Goal: Task Accomplishment & Management: Use online tool/utility

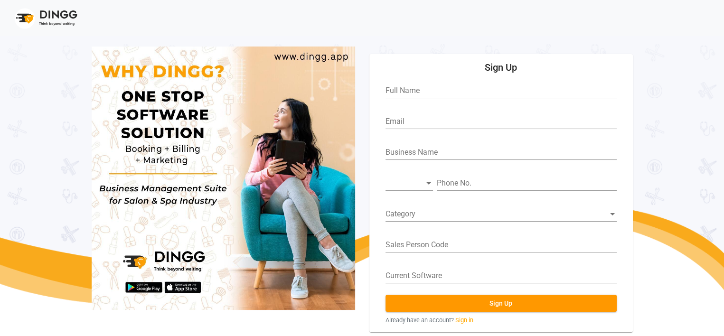
click at [461, 313] on form "Full Name Email Business Name Phone No. Category Sales Person Code Current Soft…" at bounding box center [501, 201] width 240 height 248
click at [465, 321] on link "Sign in" at bounding box center [464, 320] width 18 height 9
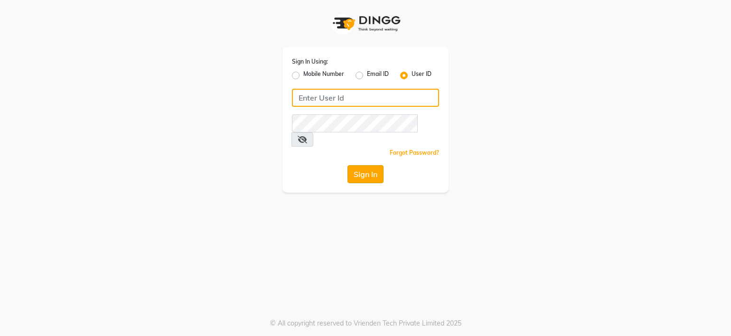
type input "[PERSON_NAME]@123"
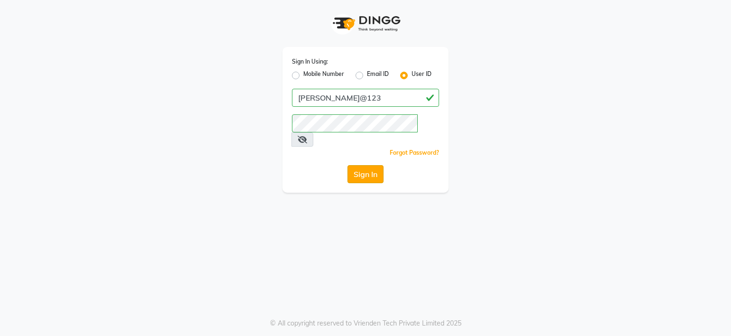
click at [360, 165] on button "Sign In" at bounding box center [366, 174] width 36 height 18
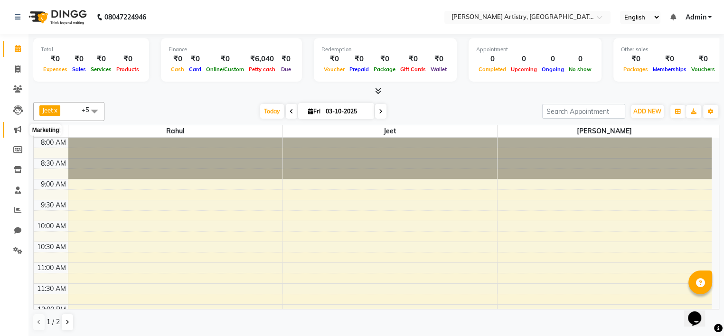
click at [17, 127] on icon at bounding box center [17, 129] width 7 height 7
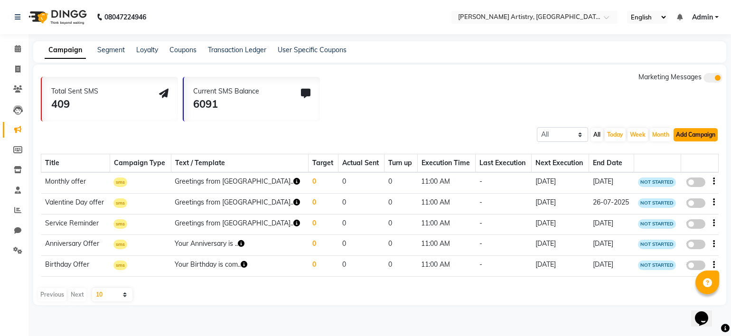
click at [699, 137] on button "Add Campaign" at bounding box center [696, 134] width 44 height 13
click at [677, 150] on div "SMS Campaign" at bounding box center [687, 150] width 80 height 14
select select "2"
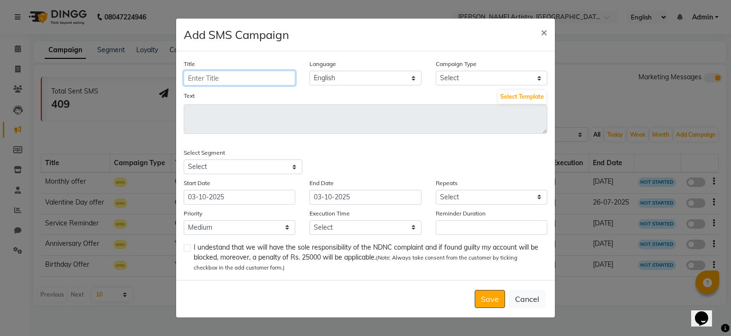
click at [216, 80] on input "Title" at bounding box center [240, 78] width 112 height 15
type input "offer"
drag, startPoint x: 429, startPoint y: 61, endPoint x: 481, endPoint y: 60, distance: 51.8
click at [481, 60] on div "Title offer Language English Campaign Type Select Birthday Anniversary Promotio…" at bounding box center [366, 72] width 378 height 27
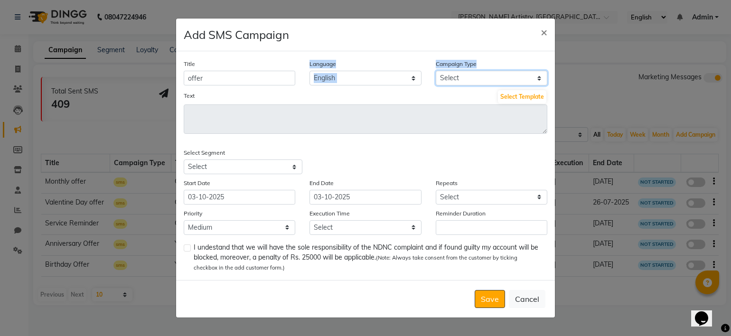
click at [470, 74] on select "Select Birthday Anniversary Promotional Service reminder" at bounding box center [492, 78] width 112 height 15
select select "3"
click at [436, 71] on select "Select Birthday Anniversary Promotional Service reminder" at bounding box center [492, 78] width 112 height 15
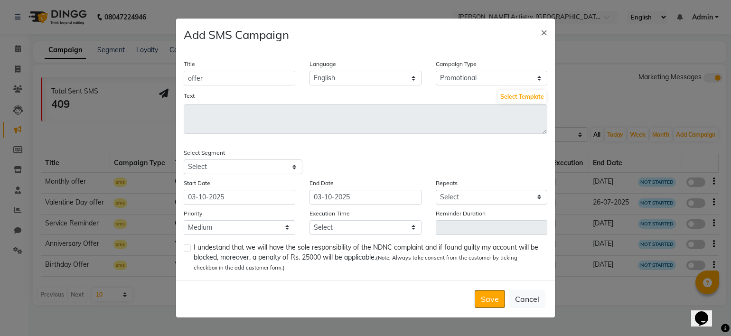
click at [405, 96] on div "Text Select Template" at bounding box center [366, 96] width 364 height 15
click at [520, 95] on button "Select Template" at bounding box center [522, 96] width 48 height 13
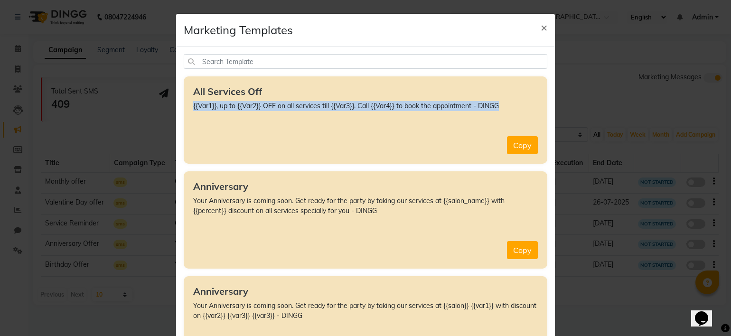
drag, startPoint x: 188, startPoint y: 106, endPoint x: 513, endPoint y: 103, distance: 324.7
click at [513, 103] on div "All Services Off {{Var1}}, up to {{Var2}} OFF on all services till {{Var3}}. Ca…" at bounding box center [366, 119] width 364 height 87
click at [513, 143] on button "Copy" at bounding box center [522, 145] width 31 height 18
type textarea "{{Var1}}, up to {{Var2}} OFF on all services till {{Var3}}. Call {{Var4}} to bo…"
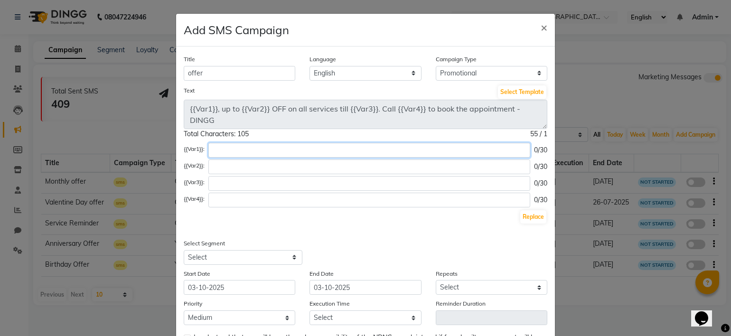
click at [216, 150] on input "text" at bounding box center [369, 150] width 322 height 15
drag, startPoint x: 254, startPoint y: 150, endPoint x: 211, endPoint y: 150, distance: 43.7
click at [211, 150] on input "salon name" at bounding box center [367, 150] width 318 height 15
type input "salon name"
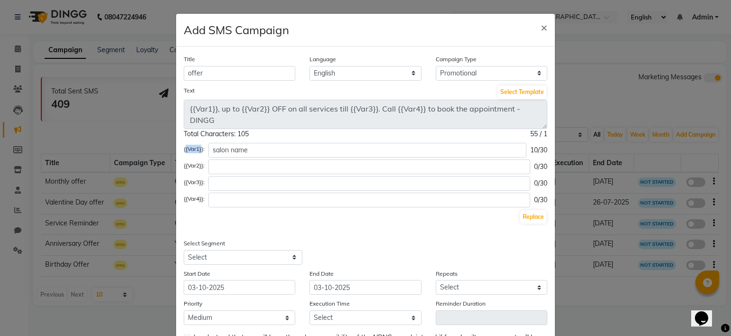
drag, startPoint x: 182, startPoint y: 154, endPoint x: 368, endPoint y: 198, distance: 191.3
click at [198, 150] on div "{{Var1}}: salon name 10/30" at bounding box center [366, 150] width 364 height 15
click at [522, 215] on button "Replace" at bounding box center [533, 216] width 26 height 13
type textarea "salon name, up to {{Var2}} OFF on all services till {{Var3}}. Call {{Var4}} to …"
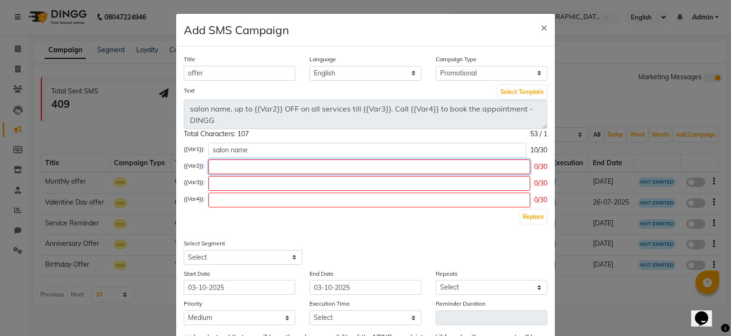
click at [221, 162] on input "text" at bounding box center [369, 167] width 322 height 15
type input "20"
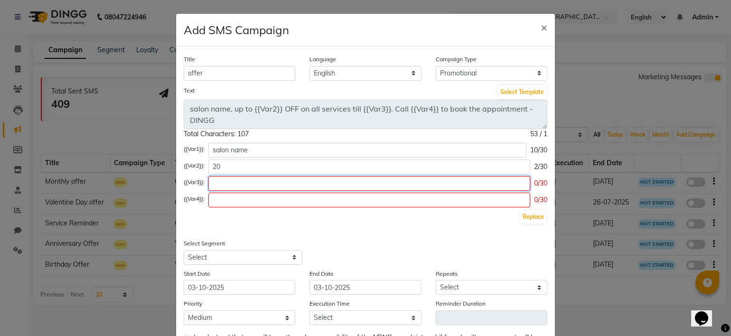
click at [220, 188] on input "text" at bounding box center [369, 183] width 322 height 15
type input "month end"
click at [225, 198] on input "text" at bounding box center [369, 200] width 322 height 15
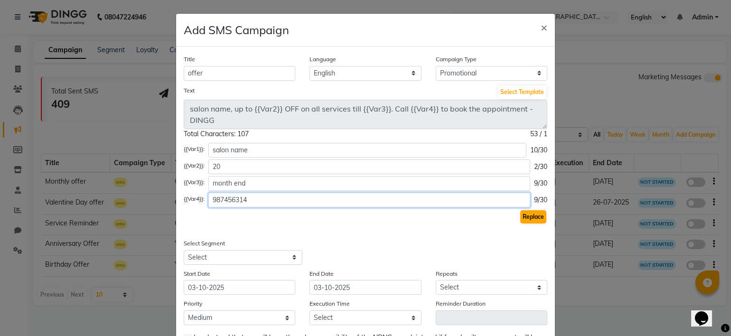
type input "987456314"
click at [535, 214] on button "Replace" at bounding box center [533, 216] width 26 height 13
type textarea "salon name, up to 20 OFF on all services till month end. Call [PHONE_NUMBER] to…"
drag, startPoint x: 277, startPoint y: 197, endPoint x: 161, endPoint y: 198, distance: 115.8
click at [161, 198] on ngb-modal-window "Add SMS Campaign × Title offer Language English Campaign Type Select Birthday A…" at bounding box center [365, 168] width 731 height 336
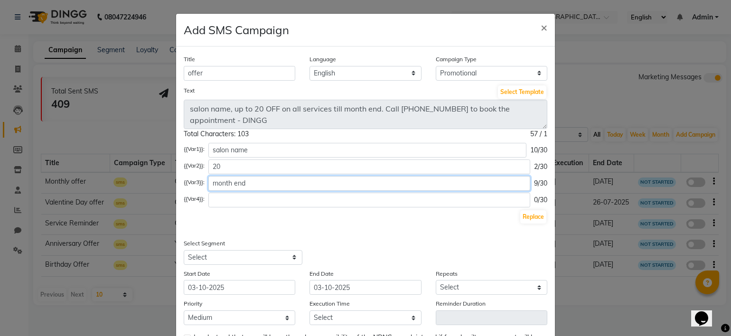
drag, startPoint x: 248, startPoint y: 182, endPoint x: 139, endPoint y: 184, distance: 109.7
click at [139, 184] on ngb-modal-window "Add SMS Campaign × Title offer Language English Campaign Type Select Birthday A…" at bounding box center [365, 168] width 731 height 336
drag, startPoint x: 222, startPoint y: 166, endPoint x: 210, endPoint y: 162, distance: 12.5
click at [210, 162] on input "20" at bounding box center [369, 167] width 322 height 15
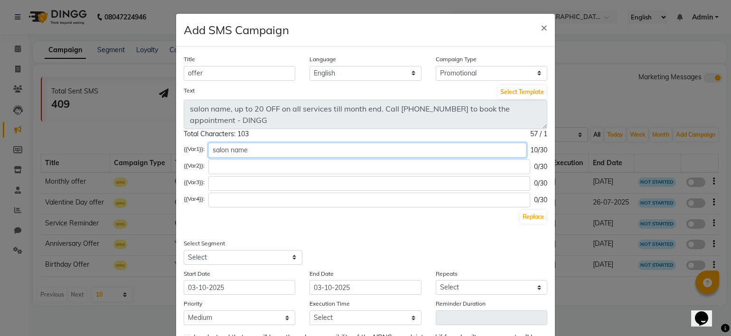
drag, startPoint x: 242, startPoint y: 150, endPoint x: 191, endPoint y: 159, distance: 51.7
click at [191, 159] on div "{{Var1}}: salon name 10/30 {{Var2}}: 0/30 {{Var3}}: 0/30 {{Var4}}: 0/30 Replace" at bounding box center [366, 184] width 364 height 82
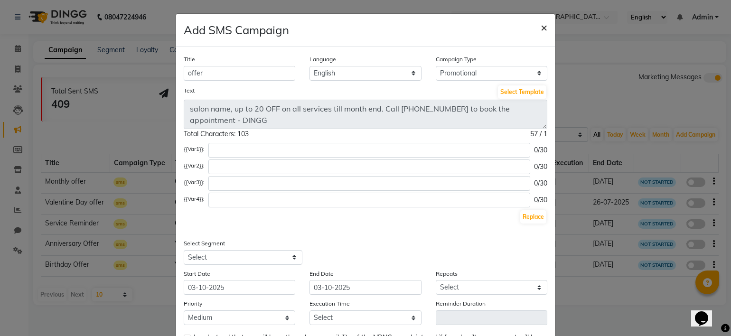
click at [541, 25] on span "×" at bounding box center [544, 27] width 7 height 14
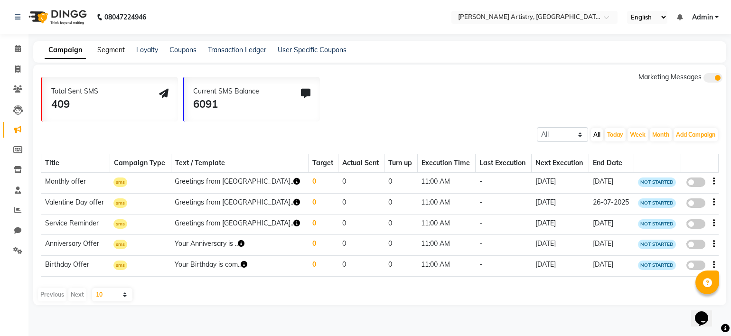
click at [97, 52] on link "Segment" at bounding box center [111, 50] width 28 height 9
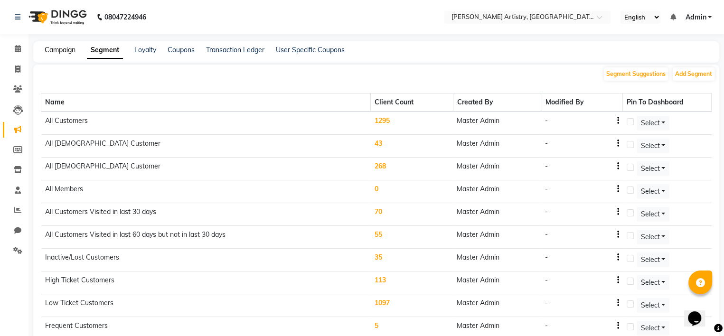
click at [73, 51] on link "Campaign" at bounding box center [60, 50] width 31 height 9
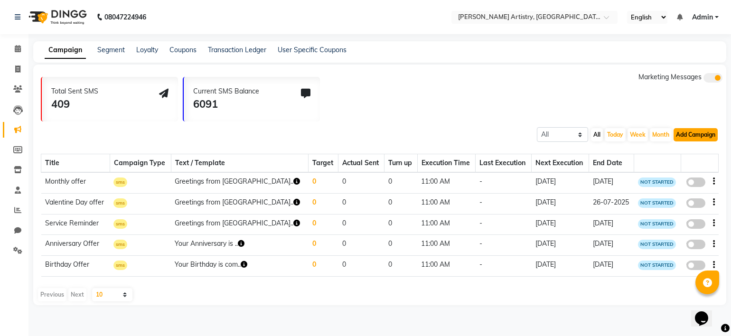
click at [691, 137] on button "Add Campaign" at bounding box center [696, 134] width 44 height 13
click at [660, 150] on div "SMS Campaign" at bounding box center [687, 150] width 80 height 14
select select "2"
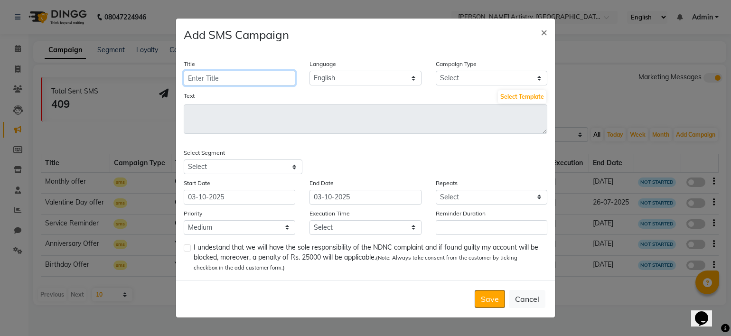
click at [278, 74] on input "Title" at bounding box center [240, 78] width 112 height 15
type input "d"
type input "S"
type input "Mehndi"
click at [451, 76] on select "Select Birthday Anniversary Promotional Service reminder" at bounding box center [492, 78] width 112 height 15
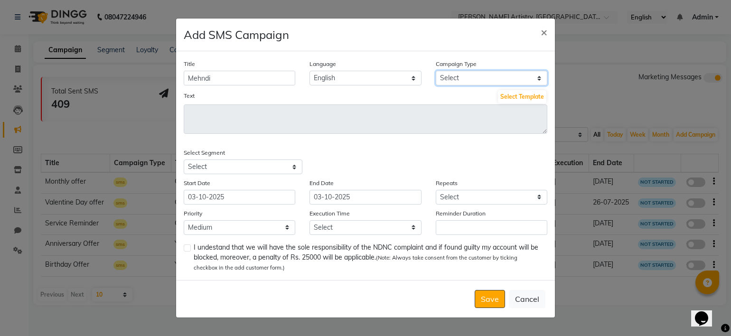
select select "3"
click at [436, 71] on select "Select Birthday Anniversary Promotional Service reminder" at bounding box center [492, 78] width 112 height 15
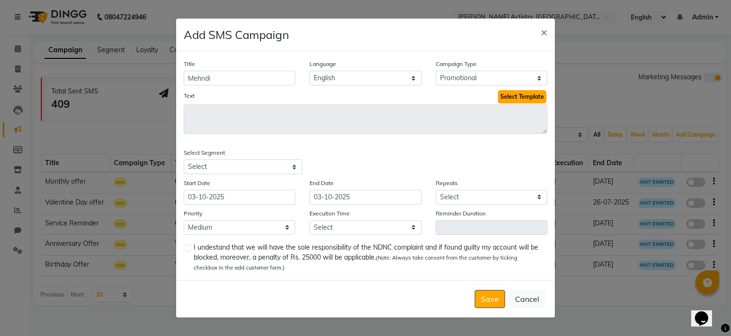
click at [507, 100] on button "Select Template" at bounding box center [522, 96] width 48 height 13
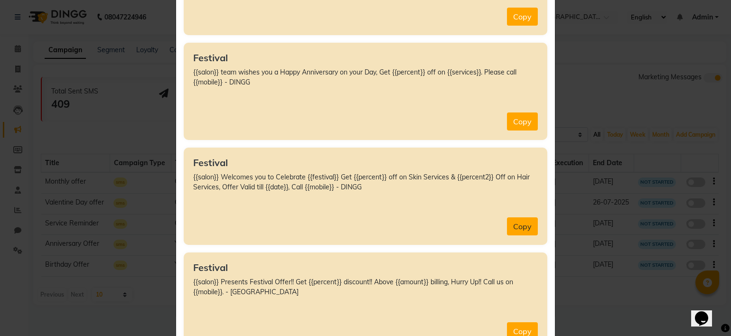
scroll to position [2348, 0]
click at [515, 216] on button "Copy" at bounding box center [522, 225] width 31 height 18
type textarea "{{salon}} Welcomes you to Celebrate {{festival}} Get {{percent}} off on Skin Se…"
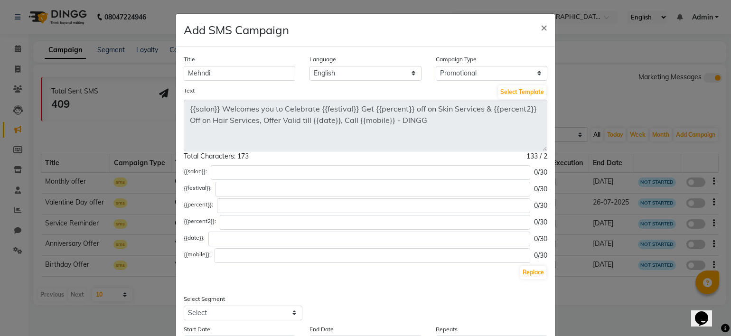
click at [546, 148] on div "Text Select Template {{salon}} Welcomes you to Celebrate {{festival}} Get {{per…" at bounding box center [366, 123] width 378 height 77
click at [542, 28] on span "×" at bounding box center [544, 27] width 7 height 14
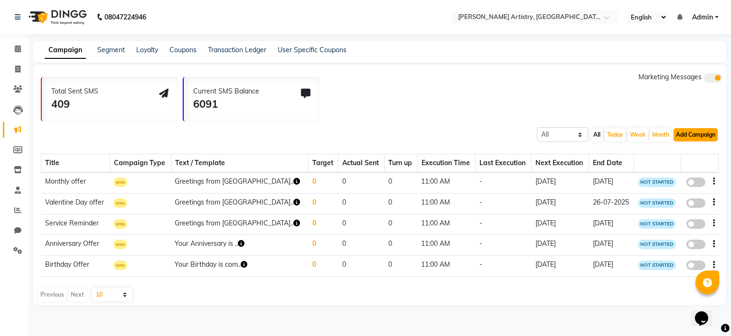
click at [688, 131] on button "Add Campaign" at bounding box center [696, 134] width 44 height 13
click at [687, 153] on div "SMS Campaign" at bounding box center [687, 150] width 80 height 14
select select "2"
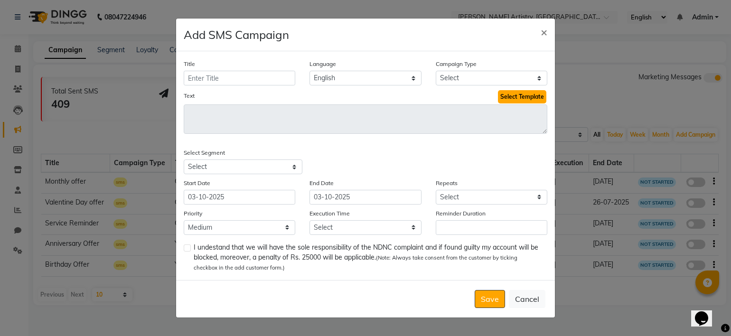
click at [519, 101] on button "Select Template" at bounding box center [522, 96] width 48 height 13
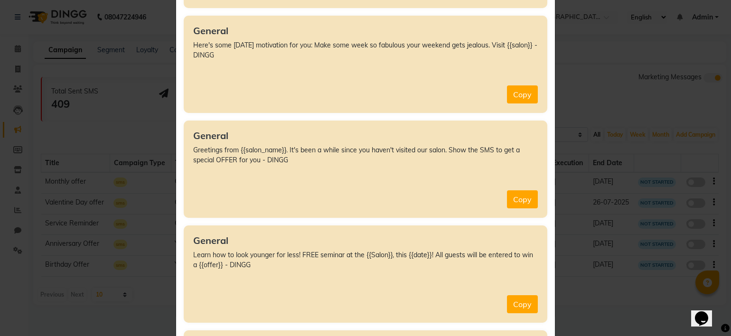
scroll to position [3718, 0]
click at [522, 197] on button "Copy" at bounding box center [522, 199] width 31 height 18
type textarea "Greetings from {{salon_name}}. It's been a while since you haven't visited our …"
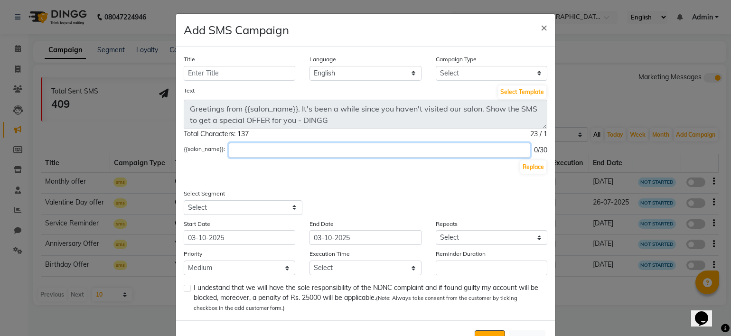
click at [431, 155] on input "text" at bounding box center [379, 150] width 301 height 15
type input "[PERSON_NAME] Artistry"
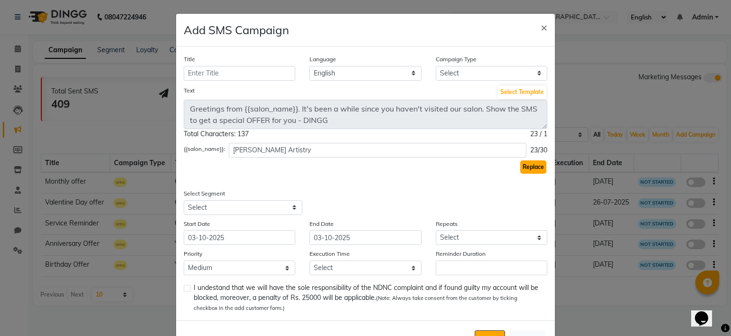
click at [526, 171] on button "Replace" at bounding box center [533, 166] width 26 height 13
type textarea "Greetings from [PERSON_NAME] Artistry. It's been a while since you haven't visi…"
click at [294, 207] on select "Select All Customers All [DEMOGRAPHIC_DATA] Customer All [DEMOGRAPHIC_DATA] Cus…" at bounding box center [243, 207] width 119 height 15
select select "41944"
click at [184, 201] on select "Select All Customers All [DEMOGRAPHIC_DATA] Customer All [DEMOGRAPHIC_DATA] Cus…" at bounding box center [243, 207] width 119 height 15
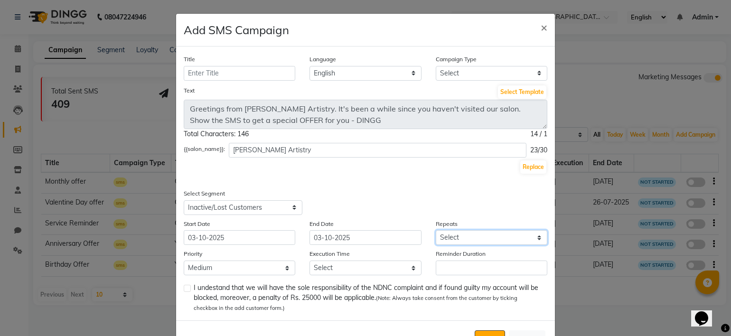
click at [456, 241] on select "Select Once Daily Alternate Day Weekly Monthly Yearly" at bounding box center [492, 237] width 112 height 15
select select "1"
click at [436, 232] on select "Select Once Daily Alternate Day Weekly Monthly Yearly" at bounding box center [492, 237] width 112 height 15
click at [471, 237] on select "Select Once Daily Alternate Day Weekly Monthly Yearly" at bounding box center [492, 237] width 112 height 15
click at [368, 172] on div "Replace" at bounding box center [366, 167] width 364 height 15
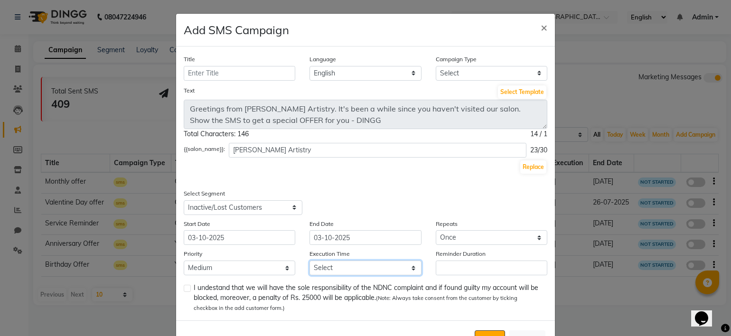
click at [350, 269] on select "Select 09:00 AM 09:15 AM 09:30 AM 09:45 AM 10:00 AM 10:15 AM 10:30 AM 10:45 AM …" at bounding box center [366, 268] width 112 height 15
click at [265, 273] on select "Low Medium High" at bounding box center [240, 268] width 112 height 15
select select "1"
click at [184, 263] on select "Low Medium High" at bounding box center [240, 268] width 112 height 15
click at [462, 268] on input "Reminder Duration" at bounding box center [492, 268] width 112 height 15
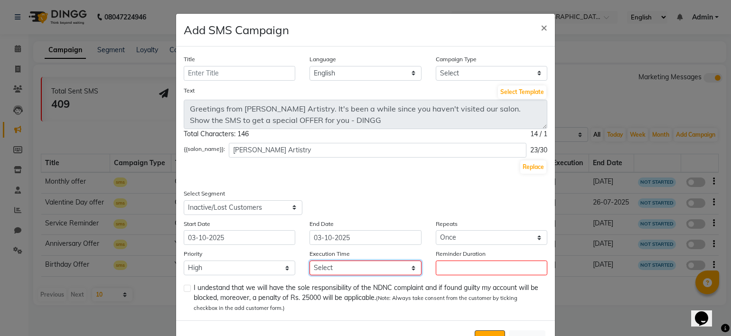
click at [402, 267] on select "Select 09:00 AM 09:15 AM 09:30 AM 09:45 AM 10:00 AM 10:15 AM 10:30 AM 10:45 AM …" at bounding box center [366, 268] width 112 height 15
select select "705"
click at [310, 263] on select "Select 09:00 AM 09:15 AM 09:30 AM 09:45 AM 10:00 AM 10:15 AM 10:30 AM 10:45 AM …" at bounding box center [366, 268] width 112 height 15
click at [274, 237] on input "03-10-2025" at bounding box center [240, 237] width 112 height 15
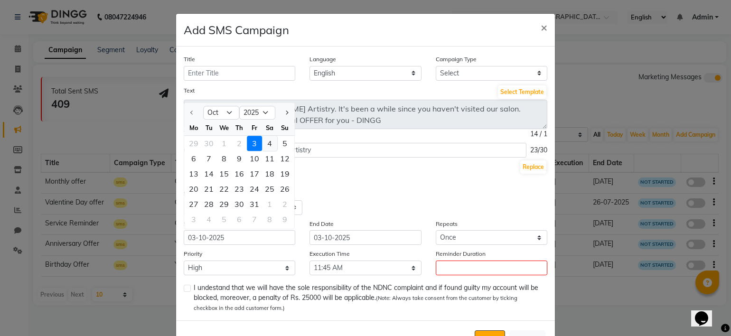
click at [268, 151] on div "4" at bounding box center [269, 143] width 15 height 15
type input "04-10-2025"
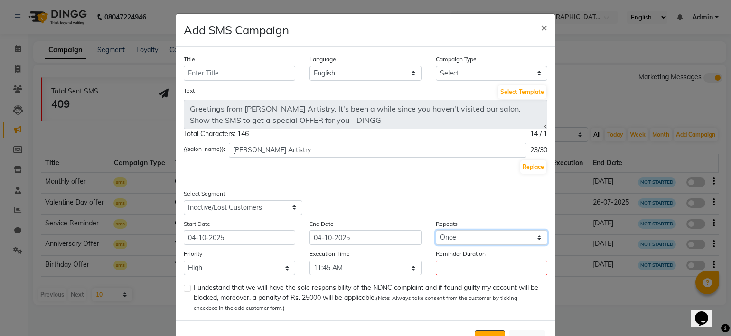
click at [454, 241] on select "Select Once Daily Alternate Day Weekly Monthly Yearly" at bounding box center [492, 237] width 112 height 15
click at [436, 232] on select "Select Once Daily Alternate Day Weekly Monthly Yearly" at bounding box center [492, 237] width 112 height 15
click at [457, 233] on select "Select Once Daily Alternate Day Weekly Monthly Yearly" at bounding box center [492, 237] width 112 height 15
select select "1"
click at [436, 232] on select "Select Once Daily Alternate Day Weekly Monthly Yearly" at bounding box center [492, 237] width 112 height 15
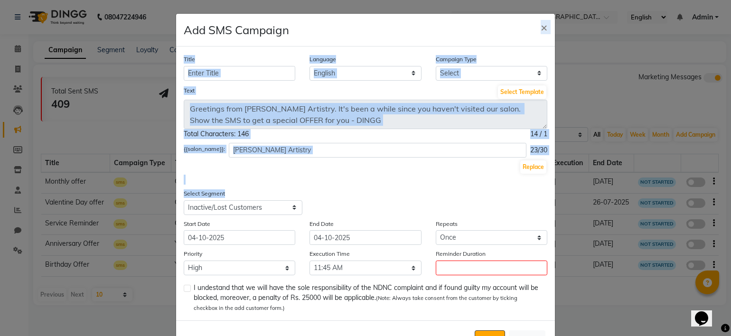
drag, startPoint x: 445, startPoint y: 36, endPoint x: 404, endPoint y: 214, distance: 182.5
click at [404, 214] on div "Add SMS Campaign × Title Language English Campaign Type Select Birthday Anniver…" at bounding box center [366, 185] width 380 height 345
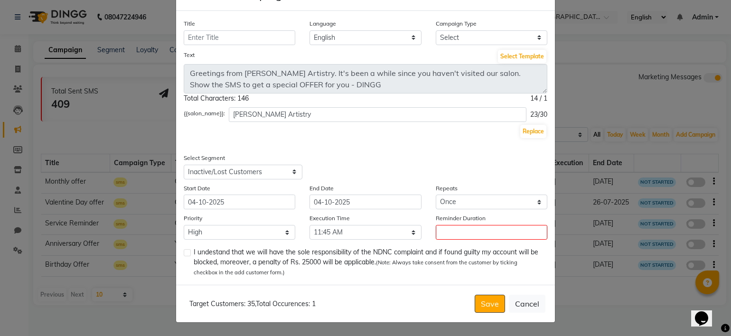
click at [408, 176] on div "Select Segment Select All Customers All [DEMOGRAPHIC_DATA] Customer All [DEMOGR…" at bounding box center [366, 166] width 378 height 27
click at [283, 165] on select "Select All Customers All [DEMOGRAPHIC_DATA] Customer All [DEMOGRAPHIC_DATA] Cus…" at bounding box center [243, 172] width 119 height 15
select select "41938"
click at [184, 165] on select "Select All Customers All [DEMOGRAPHIC_DATA] Customer All [DEMOGRAPHIC_DATA] Cus…" at bounding box center [243, 172] width 119 height 15
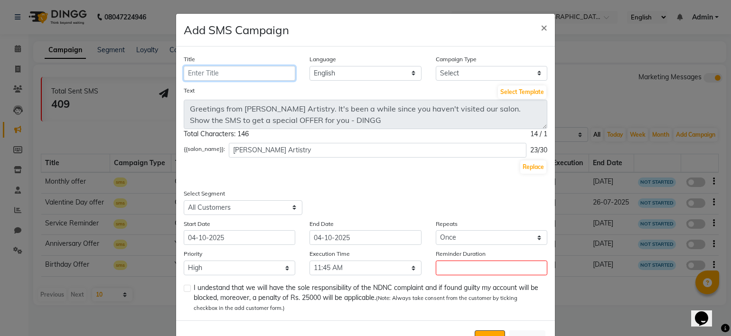
click at [282, 72] on input "Title" at bounding box center [240, 73] width 112 height 15
click at [343, 172] on div "Replace" at bounding box center [366, 167] width 364 height 15
click at [272, 73] on input "Title" at bounding box center [240, 73] width 112 height 15
type input "Reminder"
click at [438, 70] on select "Select Birthday Anniversary Promotional Service reminder" at bounding box center [492, 73] width 112 height 15
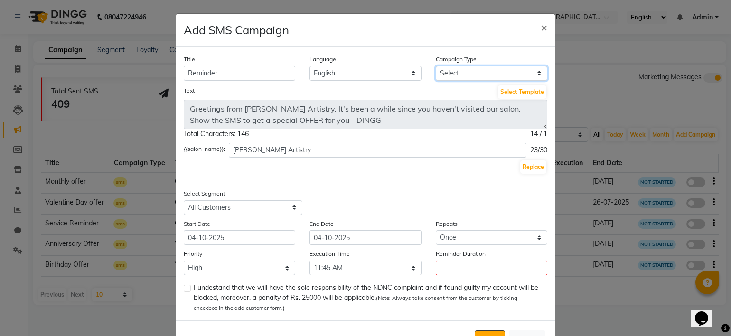
select select "3"
click at [436, 66] on select "Select Birthday Anniversary Promotional Service reminder" at bounding box center [492, 73] width 112 height 15
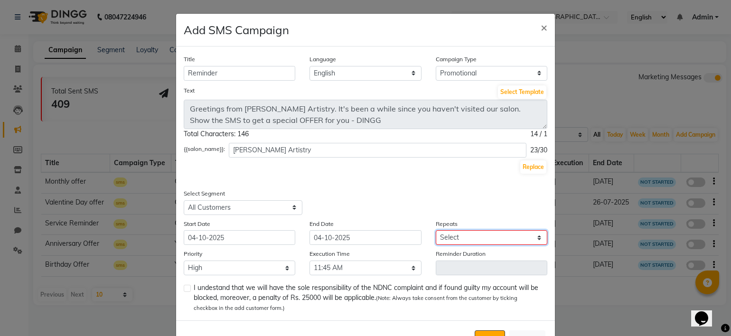
click at [450, 240] on select "Select Once Daily Alternate Day Weekly Monthly Yearly" at bounding box center [492, 237] width 112 height 15
select select "1"
click at [436, 232] on select "Select Once Daily Alternate Day Weekly Monthly Yearly" at bounding box center [492, 237] width 112 height 15
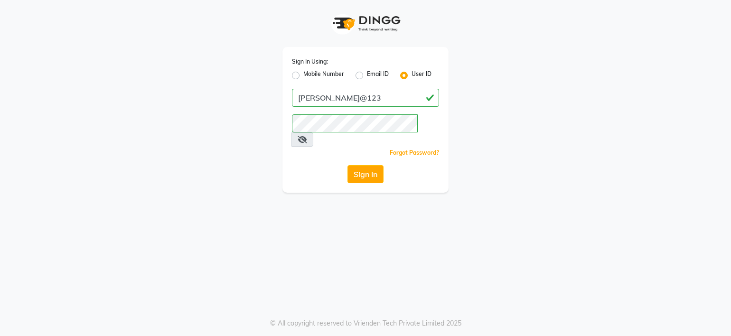
click at [368, 165] on button "Sign In" at bounding box center [366, 174] width 36 height 18
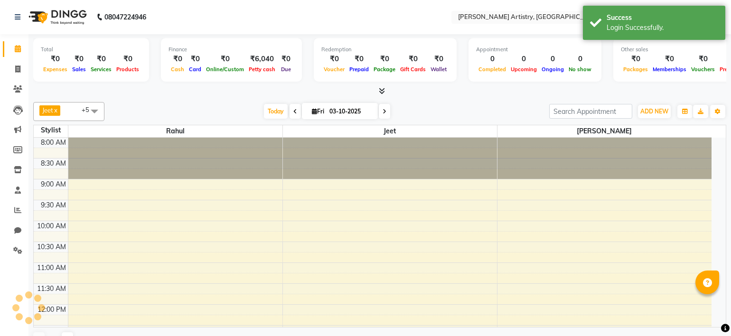
select select "en"
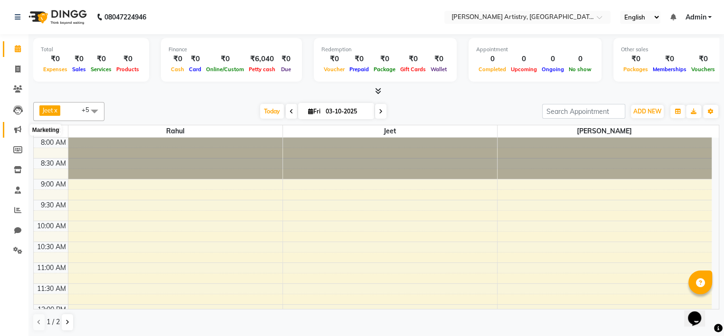
click at [15, 130] on icon at bounding box center [17, 129] width 7 height 7
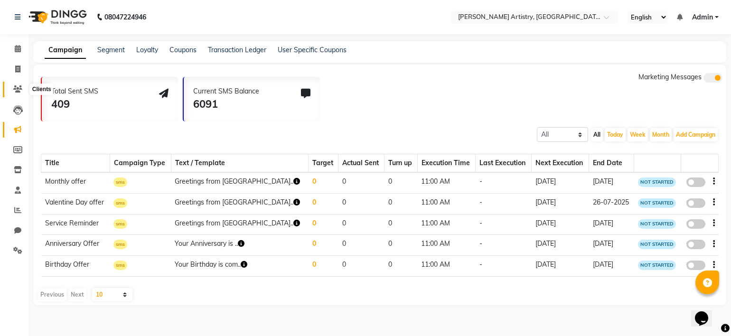
click at [17, 88] on icon at bounding box center [17, 88] width 9 height 7
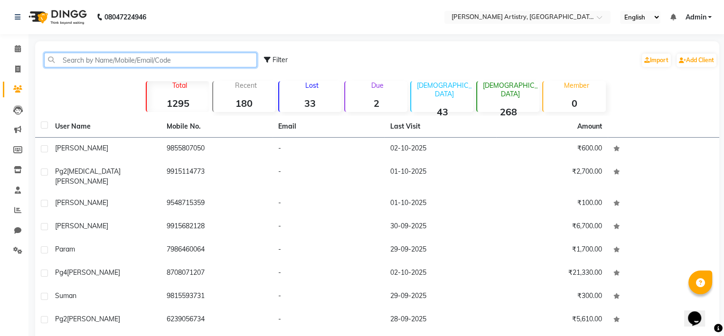
click at [241, 66] on input "text" at bounding box center [150, 60] width 213 height 15
click at [280, 61] on span "Filter" at bounding box center [279, 60] width 15 height 9
select select "1000000"
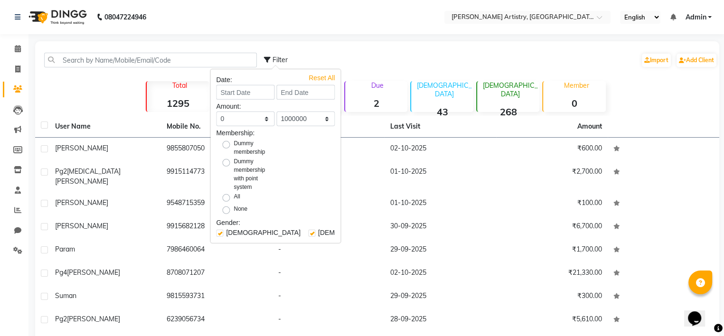
click at [335, 56] on div "Filter Import Add Client" at bounding box center [490, 60] width 453 height 30
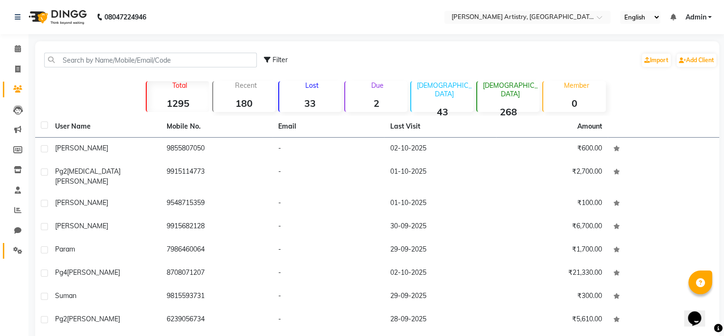
click at [13, 244] on link "Settings" at bounding box center [14, 251] width 23 height 16
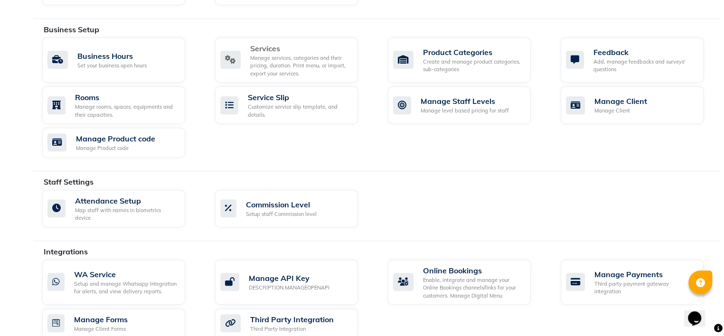
scroll to position [351, 0]
click at [579, 97] on icon at bounding box center [575, 105] width 19 height 18
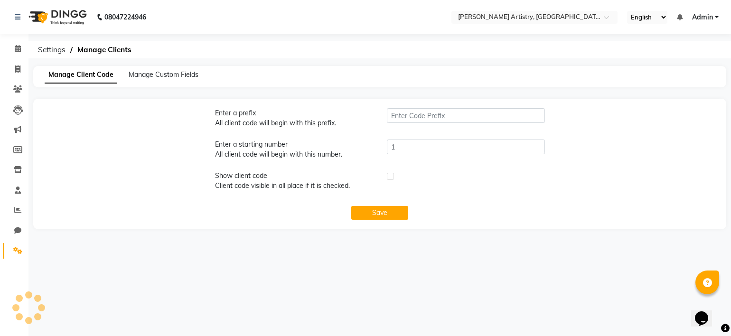
type input "PLU"
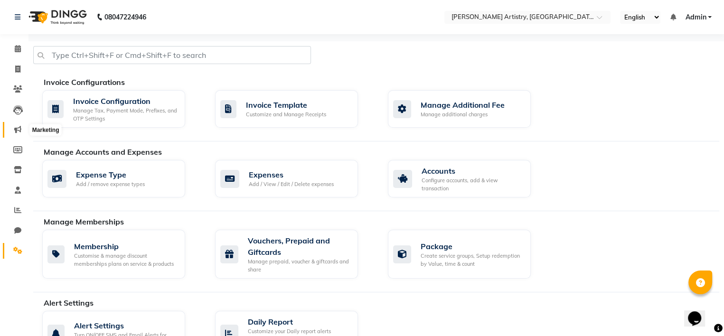
click at [17, 127] on icon at bounding box center [17, 129] width 7 height 7
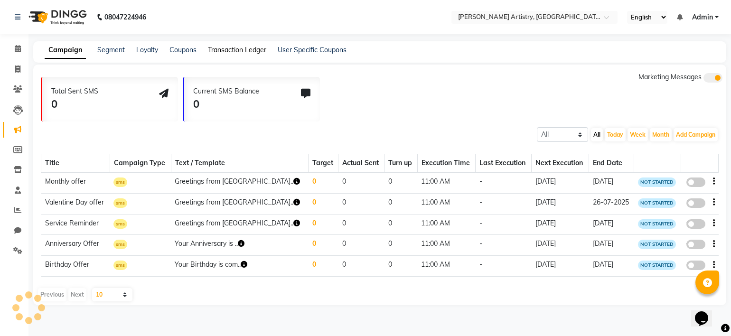
click at [232, 49] on link "Transaction Ledger" at bounding box center [237, 50] width 58 height 9
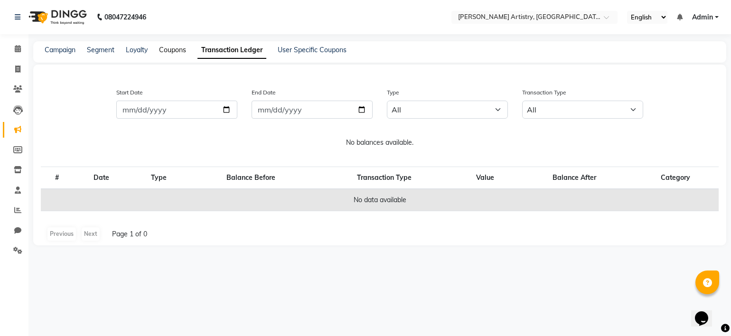
click at [181, 50] on link "Coupons" at bounding box center [172, 50] width 27 height 9
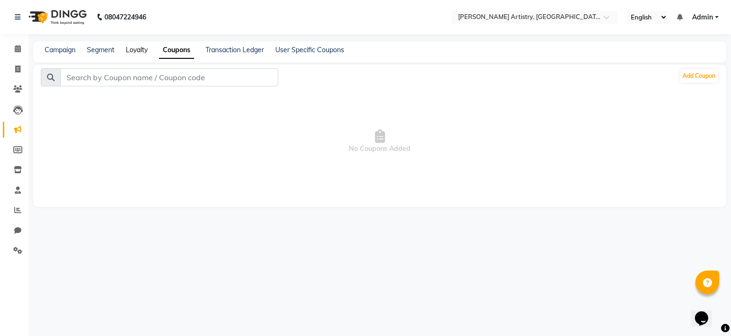
click at [141, 51] on link "Loyalty" at bounding box center [137, 50] width 22 height 9
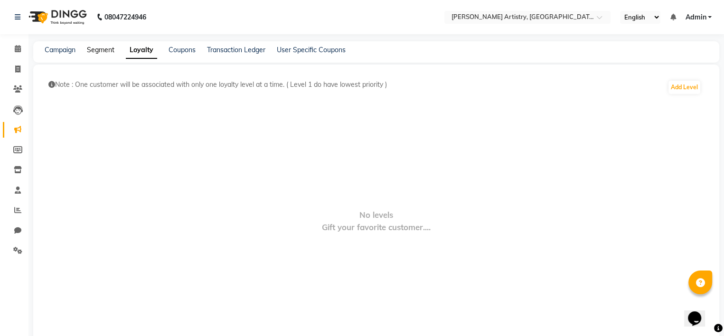
click at [111, 46] on link "Segment" at bounding box center [101, 50] width 28 height 9
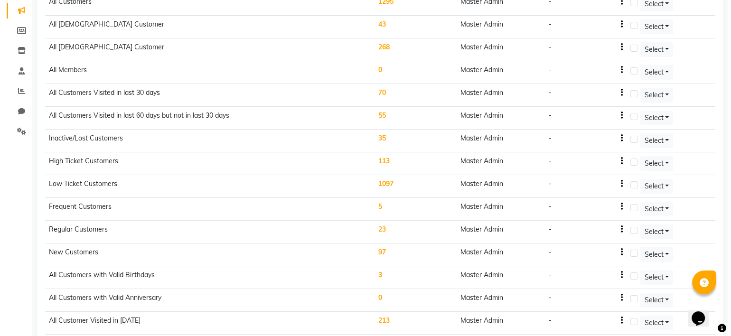
scroll to position [135, 0]
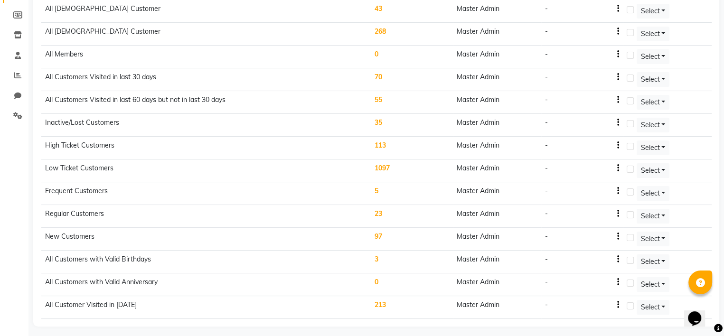
click at [384, 301] on td "213" at bounding box center [412, 307] width 83 height 23
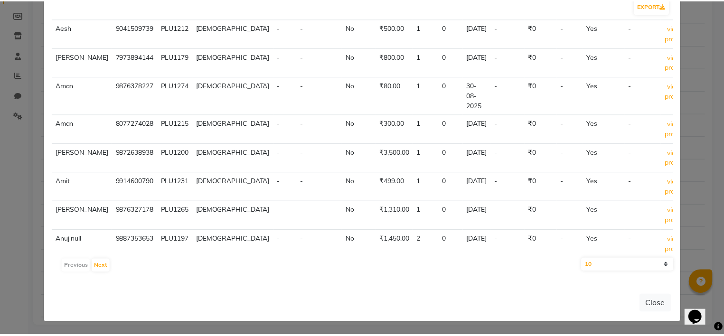
scroll to position [0, 0]
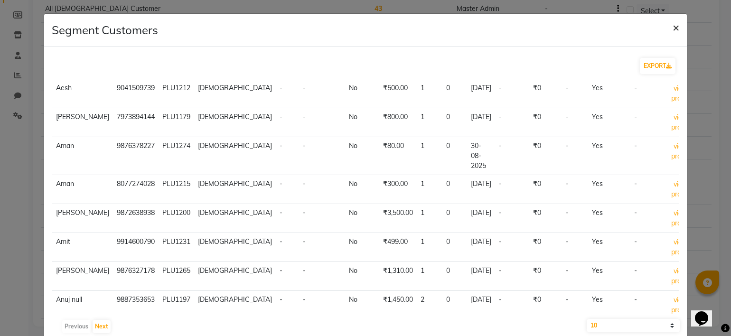
click at [673, 24] on span "×" at bounding box center [676, 27] width 7 height 14
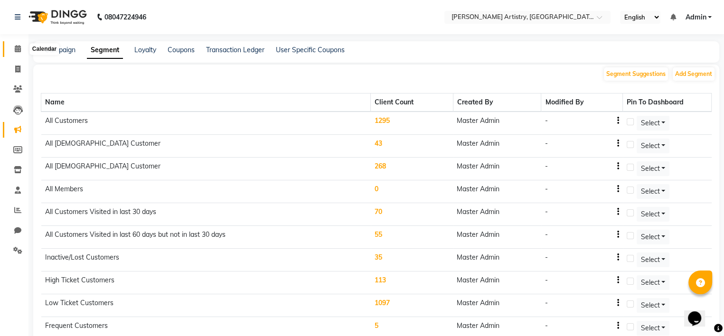
click at [20, 50] on icon at bounding box center [18, 48] width 6 height 7
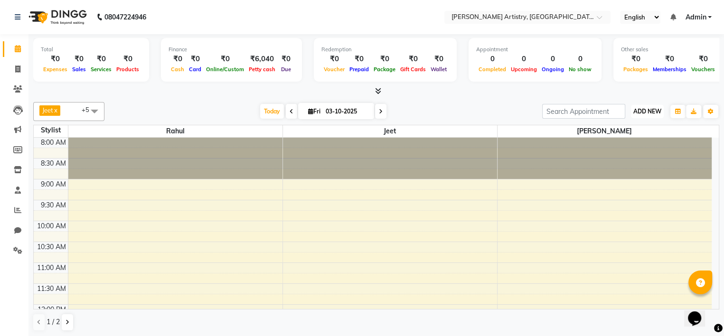
click at [649, 108] on span "ADD NEW" at bounding box center [647, 111] width 28 height 7
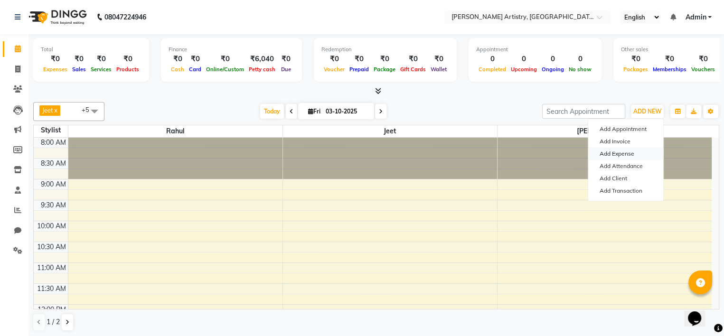
click at [627, 150] on link "Add Expense" at bounding box center [625, 154] width 75 height 12
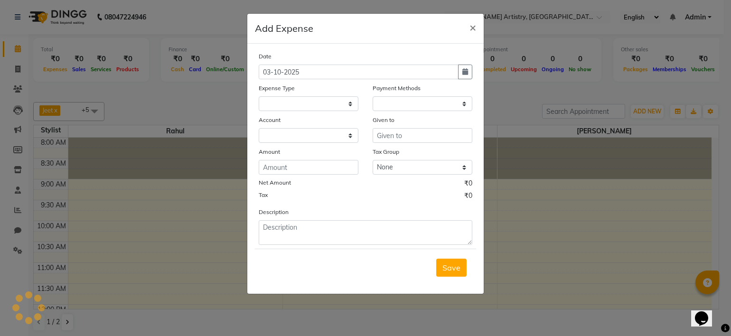
select select "1"
select select "7445"
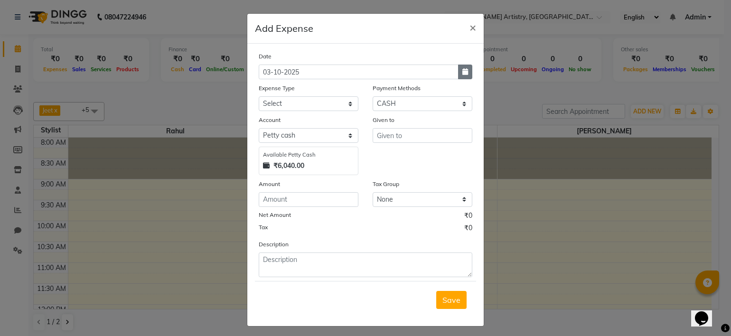
click at [462, 74] on icon "button" at bounding box center [465, 71] width 6 height 7
select select "10"
select select "2025"
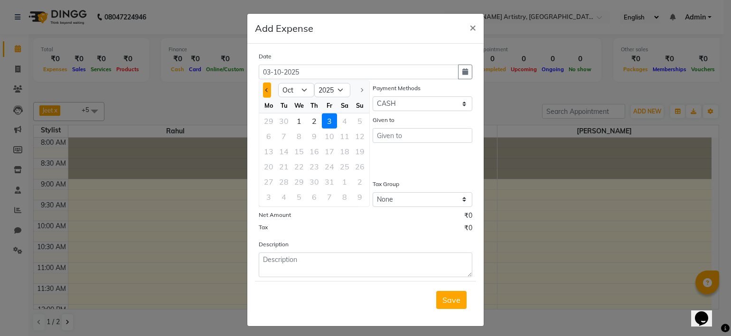
click at [265, 91] on span "Previous month" at bounding box center [267, 90] width 4 height 4
select select "9"
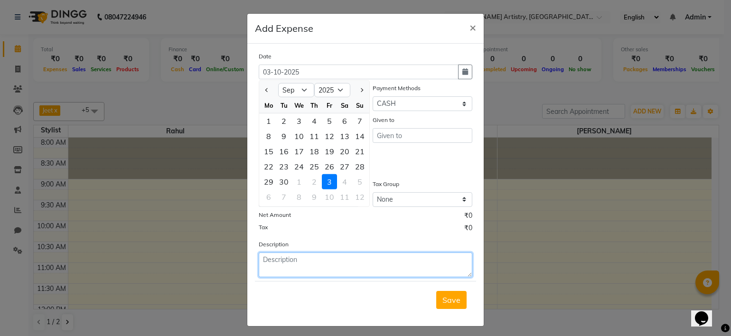
click at [369, 261] on textarea at bounding box center [366, 265] width 214 height 25
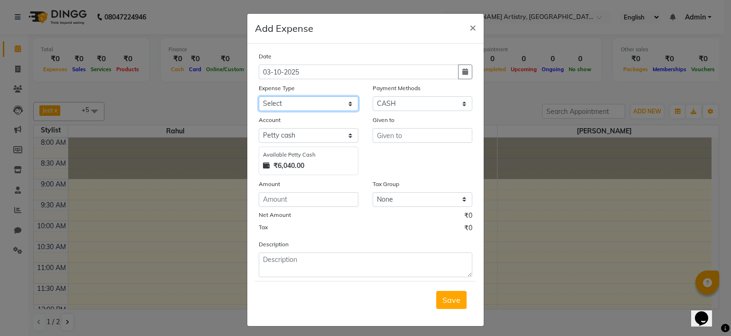
click at [342, 103] on select "Select Advance Salary Bank charges Car maintenance Cash transfer to bank Cash t…" at bounding box center [309, 103] width 100 height 15
select select "10"
click at [259, 97] on select "Select Advance Salary Bank charges Car maintenance Cash transfer to bank Cash t…" at bounding box center [309, 103] width 100 height 15
click at [418, 134] on input "text" at bounding box center [423, 135] width 100 height 15
click at [399, 104] on select "Select CASH CARD ONLINE CUSTOM GPay PayTM PhonePe UPI NearBuy Points Wallet Loa…" at bounding box center [423, 103] width 100 height 15
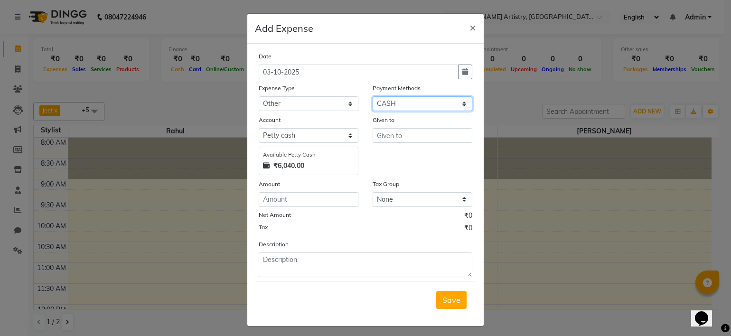
select select "3"
click at [373, 97] on select "Select CASH CARD ONLINE CUSTOM GPay PayTM PhonePe UPI NearBuy Points Wallet Loa…" at bounding box center [423, 103] width 100 height 15
select select "7446"
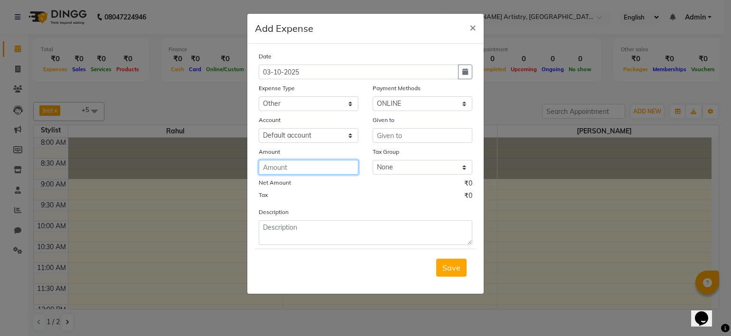
click at [345, 170] on input "number" at bounding box center [309, 167] width 100 height 15
type input "5000"
click at [473, 30] on span "×" at bounding box center [473, 27] width 7 height 14
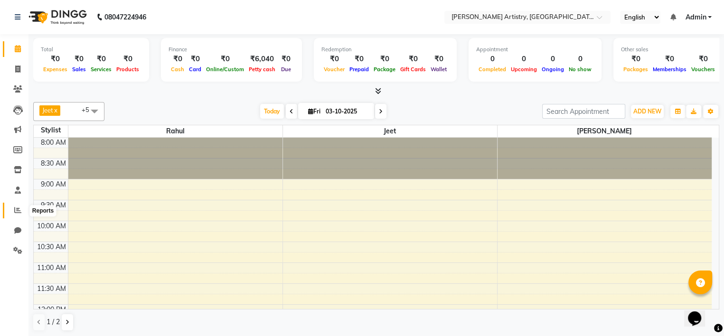
click at [20, 209] on icon at bounding box center [17, 210] width 7 height 7
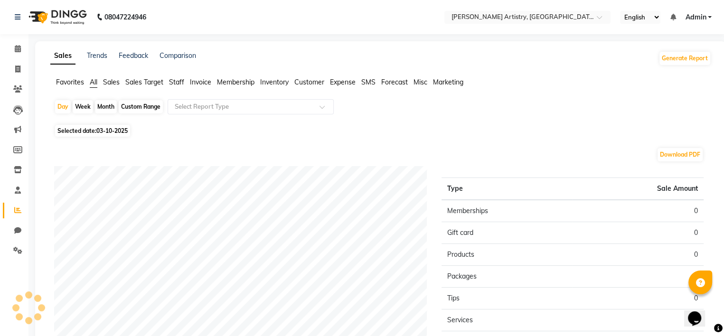
click at [332, 81] on span "Expense" at bounding box center [343, 82] width 26 height 9
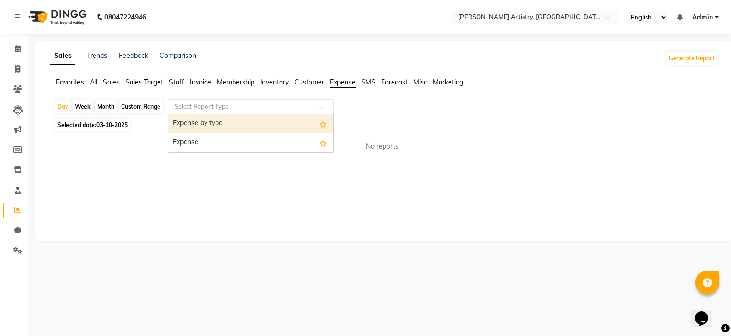
click at [298, 105] on input "text" at bounding box center [241, 106] width 137 height 9
click at [257, 128] on div "Expense by type" at bounding box center [250, 123] width 165 height 19
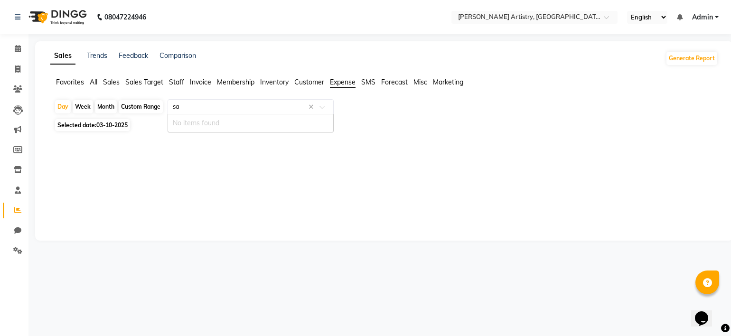
type input "s"
click at [151, 111] on div "Custom Range" at bounding box center [141, 106] width 44 height 13
select select "10"
select select "2025"
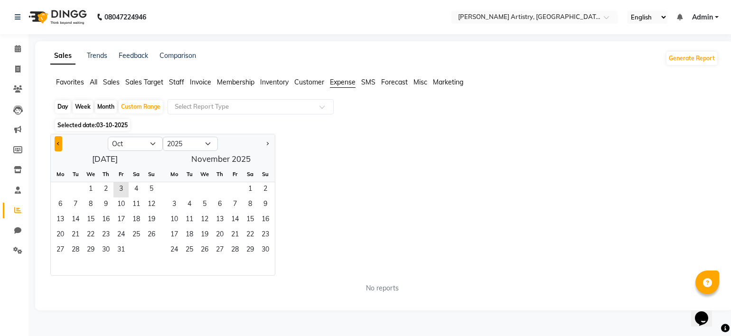
click at [57, 141] on button "Previous month" at bounding box center [59, 143] width 8 height 15
select select "9"
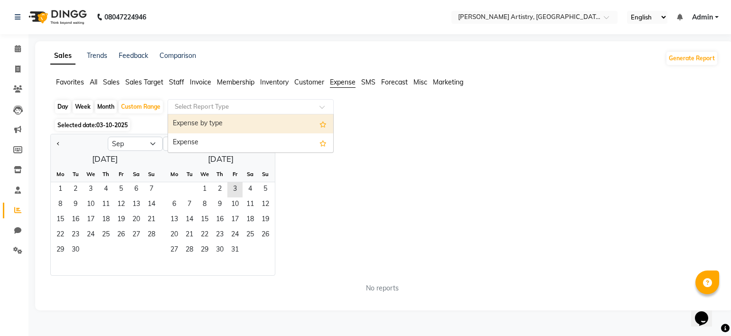
click at [247, 109] on input "text" at bounding box center [241, 106] width 137 height 9
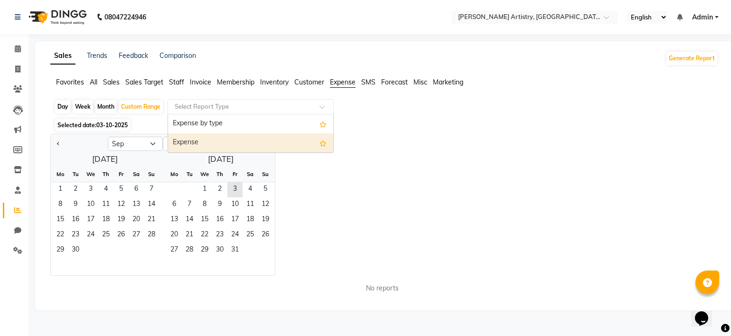
click at [370, 172] on div "Jan Feb Mar Apr May Jun Jul Aug Sep Oct Nov Dec 2015 2016 2017 2018 2019 2020 2…" at bounding box center [384, 205] width 668 height 142
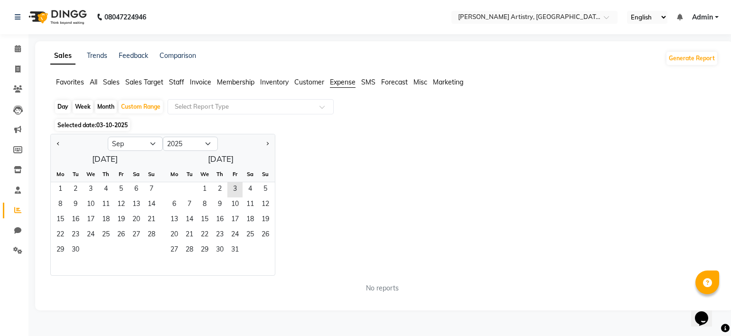
click at [411, 172] on div "Jan Feb Mar Apr May Jun Jul Aug Sep Oct Nov Dec 2015 2016 2017 2018 2019 2020 2…" at bounding box center [384, 205] width 668 height 142
click at [587, 73] on div "Sales Trends Feedback Comparison Generate Report Favorites All Sales Sales Targ…" at bounding box center [384, 175] width 698 height 269
drag, startPoint x: 532, startPoint y: 90, endPoint x: 503, endPoint y: 111, distance: 35.7
click at [503, 111] on div "Day Week Month Custom Range Select Report Type" at bounding box center [384, 107] width 660 height 17
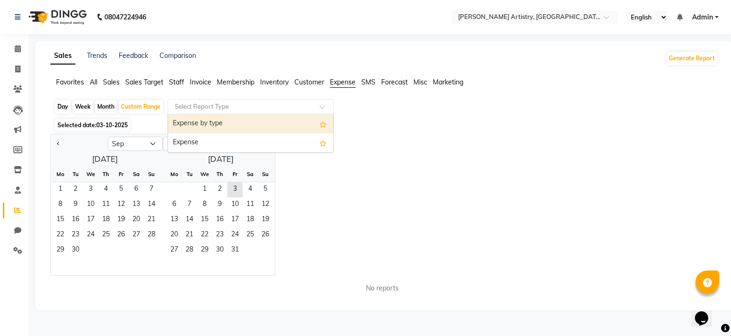
click at [315, 112] on div "Select Report Type" at bounding box center [251, 106] width 166 height 15
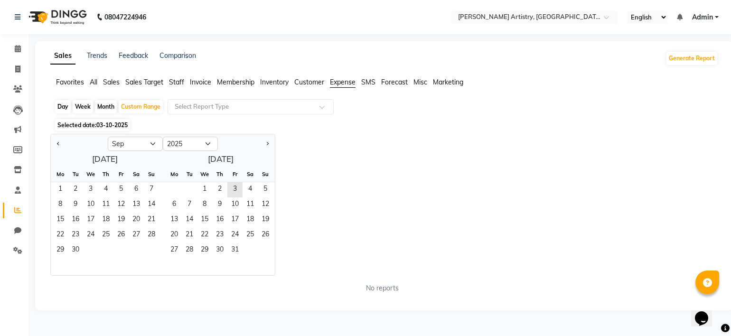
click at [393, 125] on div "Selected date: 03-10-2025" at bounding box center [386, 125] width 664 height 10
click at [384, 168] on div "Jan Feb Mar Apr May Jun Jul Aug Sep Oct Nov Dec 2015 2016 2017 2018 2019 2020 2…" at bounding box center [384, 205] width 668 height 142
click at [485, 75] on div "Sales Trends Feedback Comparison Generate Report Favorites All Sales Sales Targ…" at bounding box center [384, 175] width 698 height 269
click at [334, 108] on div "Day Week Month Custom Range Select Report Type" at bounding box center [384, 107] width 660 height 17
click at [397, 216] on div "Jan Feb Mar Apr May Jun Jul Aug Sep Oct Nov Dec 2015 2016 2017 2018 2019 2020 2…" at bounding box center [384, 205] width 668 height 142
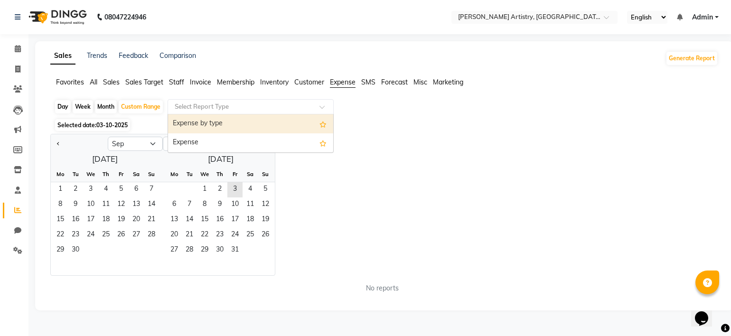
click at [329, 103] on div at bounding box center [250, 106] width 165 height 9
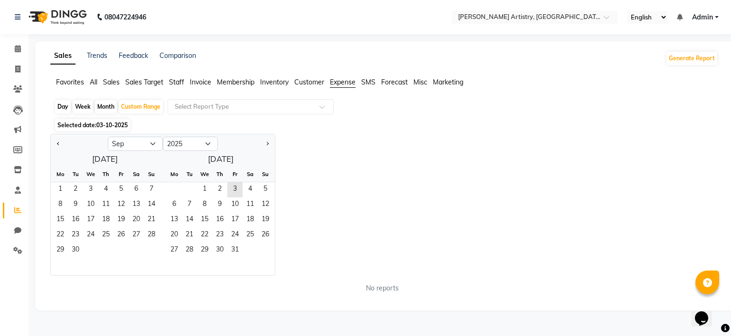
click at [420, 141] on div "Jan Feb Mar Apr May Jun Jul Aug Sep Oct Nov Dec 2015 2016 2017 2018 2019 2020 2…" at bounding box center [384, 205] width 668 height 142
click at [418, 202] on div "Jan Feb Mar Apr May Jun Jul Aug Sep Oct Nov Dec 2015 2016 2017 2018 2019 2020 2…" at bounding box center [384, 205] width 668 height 142
click at [18, 51] on icon at bounding box center [18, 48] width 6 height 7
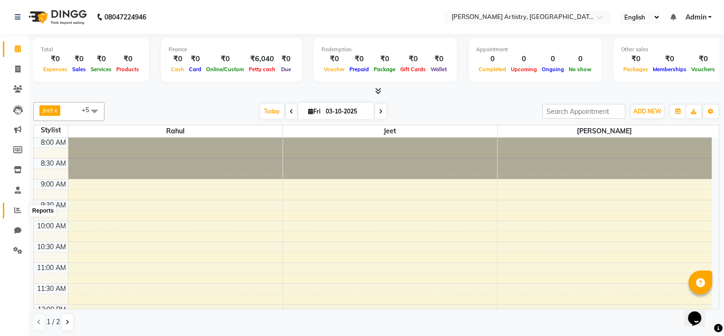
click at [19, 210] on icon at bounding box center [17, 210] width 7 height 7
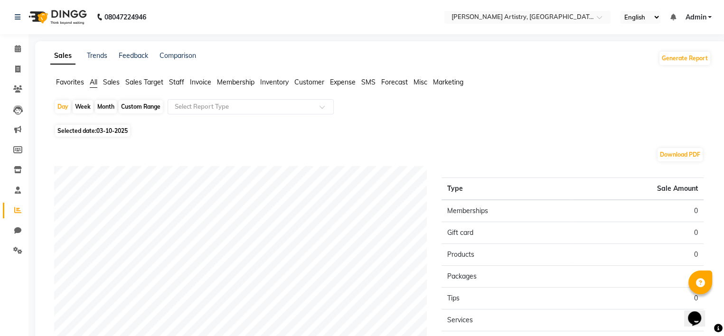
click at [340, 82] on span "Expense" at bounding box center [343, 82] width 26 height 9
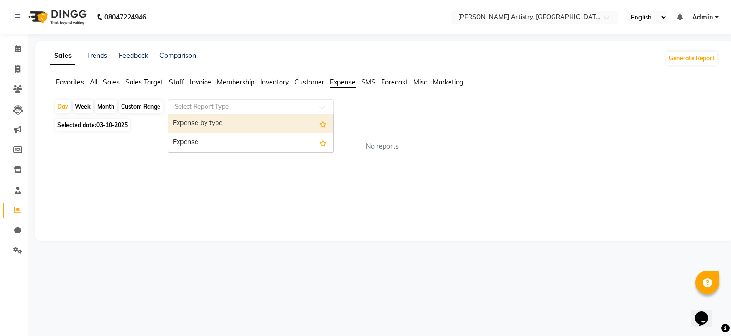
click at [283, 112] on div "Select Report Type" at bounding box center [251, 106] width 166 height 15
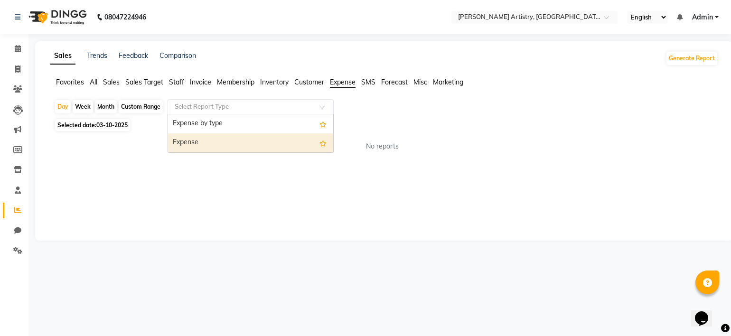
click at [237, 144] on div "Expense" at bounding box center [250, 142] width 165 height 19
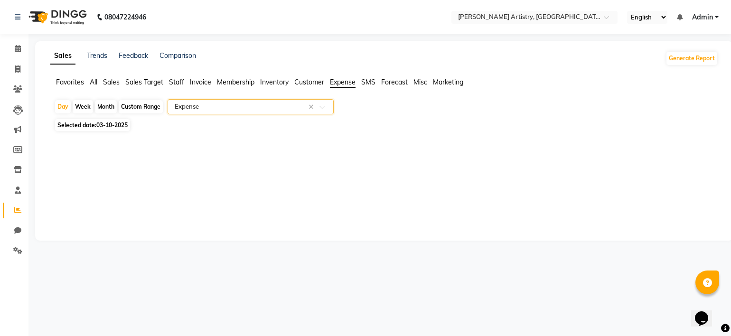
click at [126, 131] on span "Selected date: 03-10-2025" at bounding box center [92, 125] width 75 height 12
select select "10"
select select "2025"
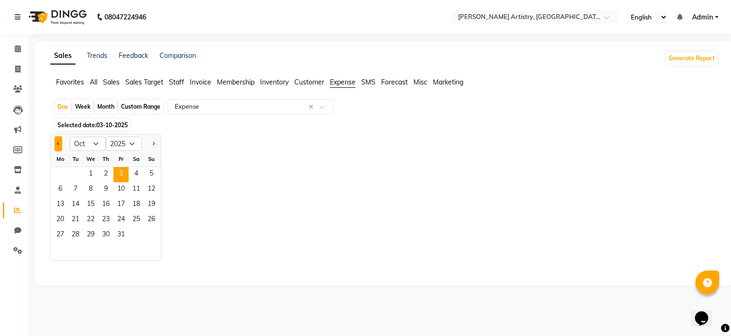
click at [57, 144] on span "Previous month" at bounding box center [58, 143] width 3 height 3
select select "9"
click at [87, 187] on span "10" at bounding box center [90, 189] width 15 height 15
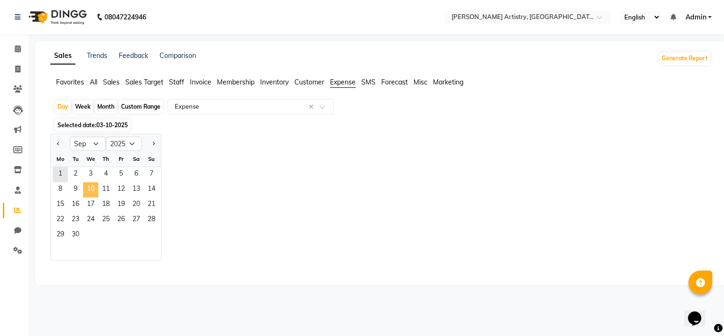
select select "full_report"
select select "pdf"
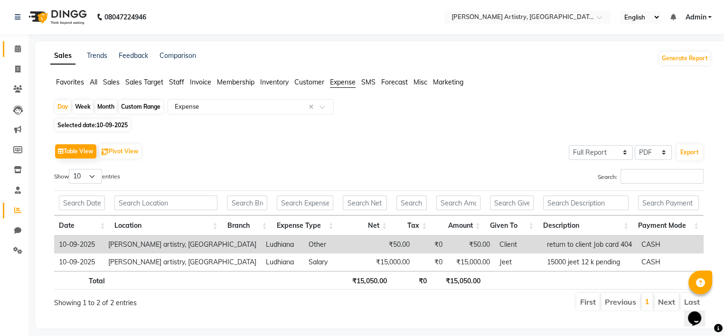
click at [16, 55] on link "Calendar" at bounding box center [14, 49] width 23 height 16
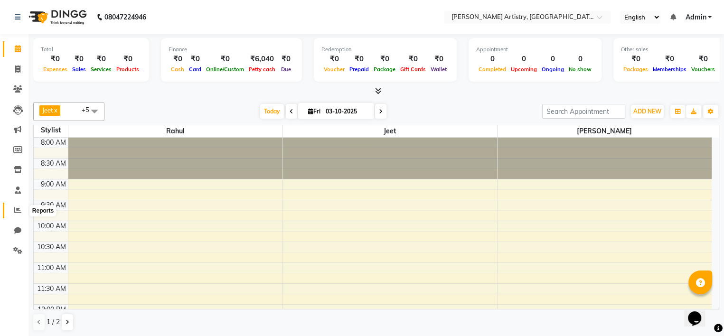
click at [11, 214] on span at bounding box center [17, 210] width 17 height 11
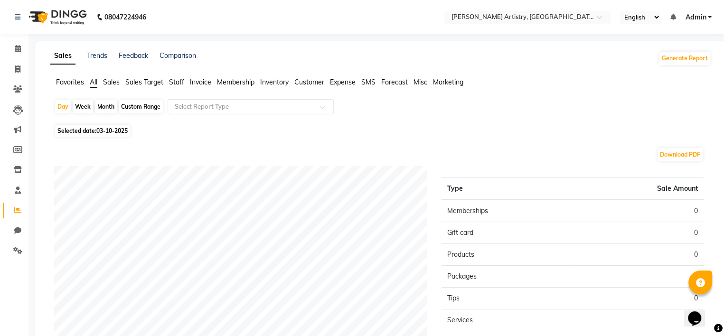
click at [137, 105] on div "Custom Range" at bounding box center [141, 106] width 44 height 13
select select "10"
select select "2025"
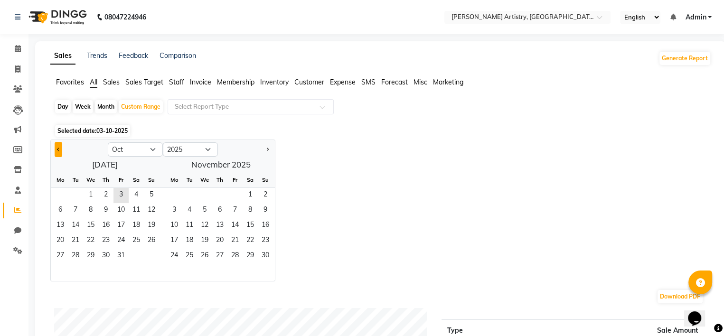
click at [59, 149] on span "Previous month" at bounding box center [58, 148] width 3 height 3
select select "9"
click at [62, 192] on span "1" at bounding box center [60, 195] width 15 height 15
click at [74, 251] on span "30" at bounding box center [75, 256] width 15 height 15
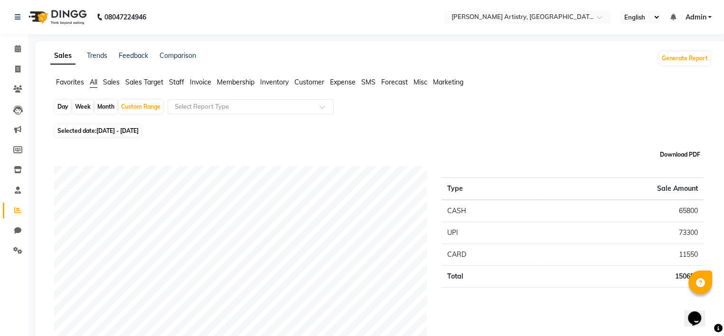
click at [674, 152] on button "Download PDF" at bounding box center [680, 154] width 45 height 13
click at [351, 83] on span "Expense" at bounding box center [343, 82] width 26 height 9
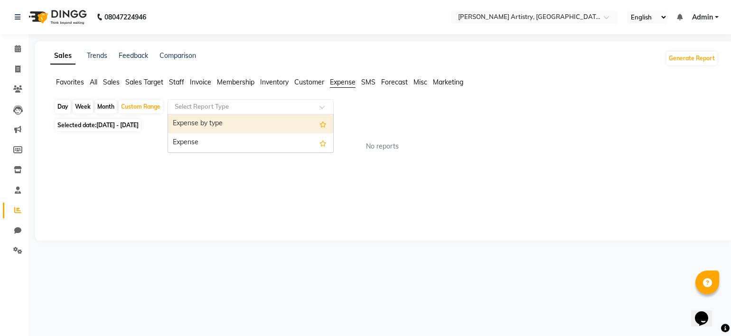
click at [274, 109] on input "text" at bounding box center [241, 106] width 137 height 9
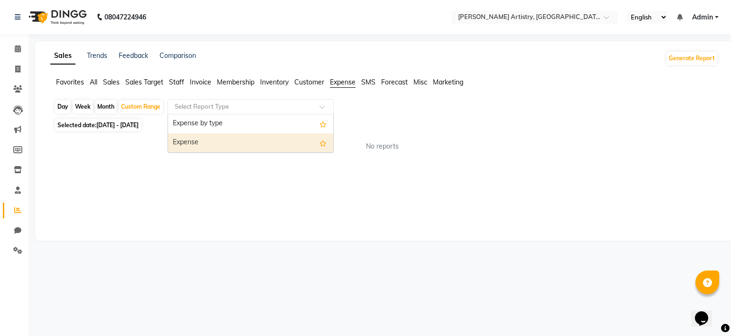
click at [243, 140] on div "Expense" at bounding box center [250, 142] width 165 height 19
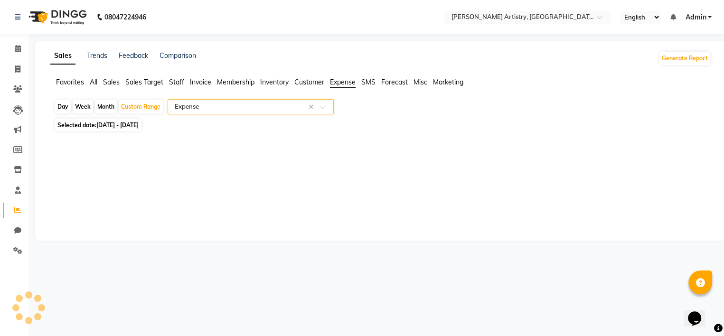
select select "full_report"
select select "pdf"
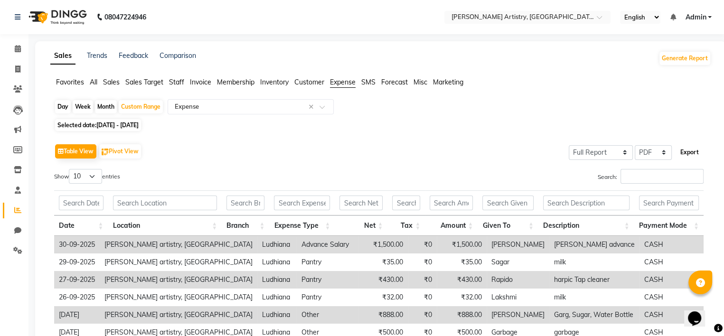
click at [697, 151] on button "Export" at bounding box center [689, 152] width 26 height 16
select select "monospace"
select select "10px"
select select "template_1"
select select "A4"
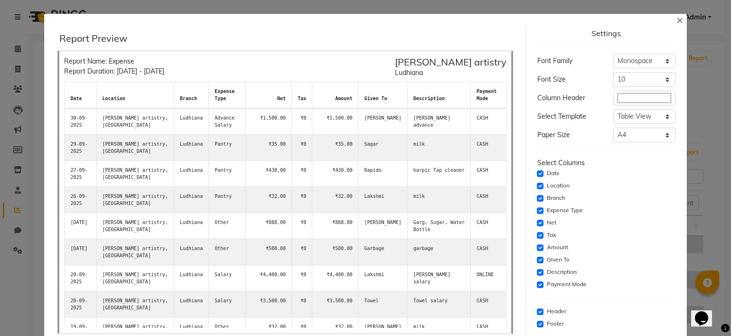
scroll to position [45, 0]
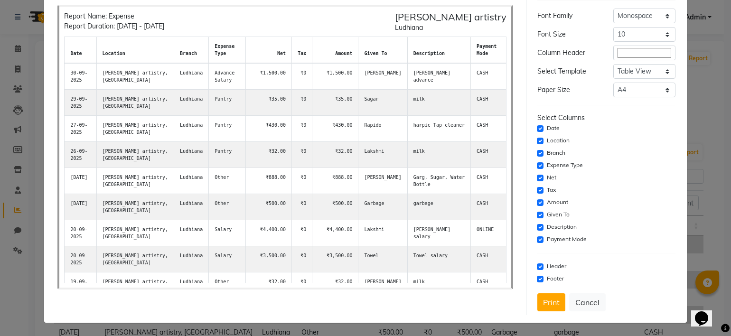
click at [690, 172] on ngb-modal-window "× Report Preview Report Name: Expense Report Duration: 01-09-2025 - 30-09-2025 …" at bounding box center [365, 168] width 731 height 336
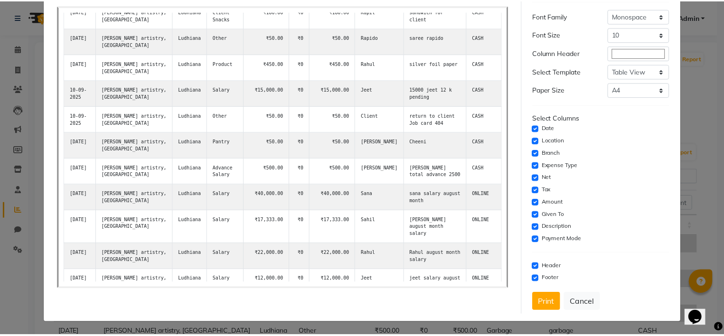
scroll to position [0, 0]
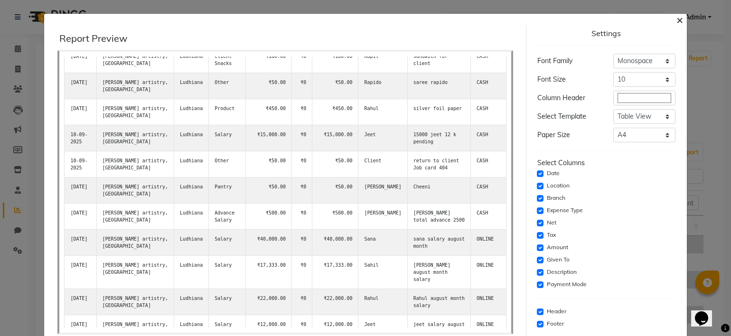
click at [676, 20] on span "×" at bounding box center [679, 19] width 7 height 14
